Goal: Information Seeking & Learning: Learn about a topic

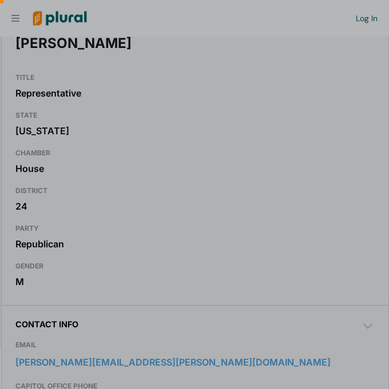
scroll to position [0, 11]
click at [52, 354] on div at bounding box center [194, 294] width 389 height 189
click at [47, 357] on div at bounding box center [194, 294] width 389 height 189
click at [22, 137] on div at bounding box center [194, 84] width 389 height 169
click at [66, 142] on div at bounding box center [194, 84] width 389 height 169
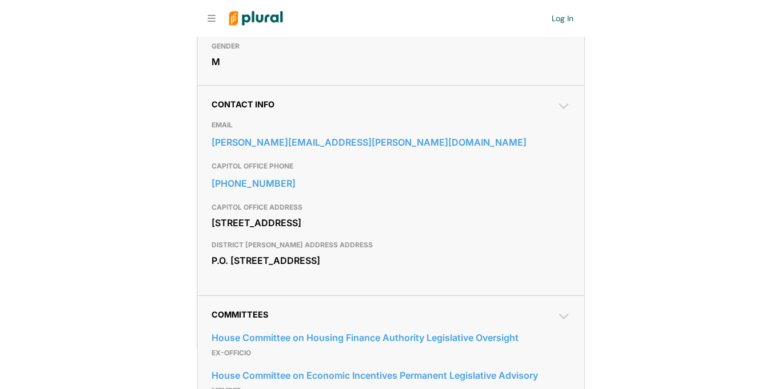
scroll to position [354, 0]
